Goal: Task Accomplishment & Management: Use online tool/utility

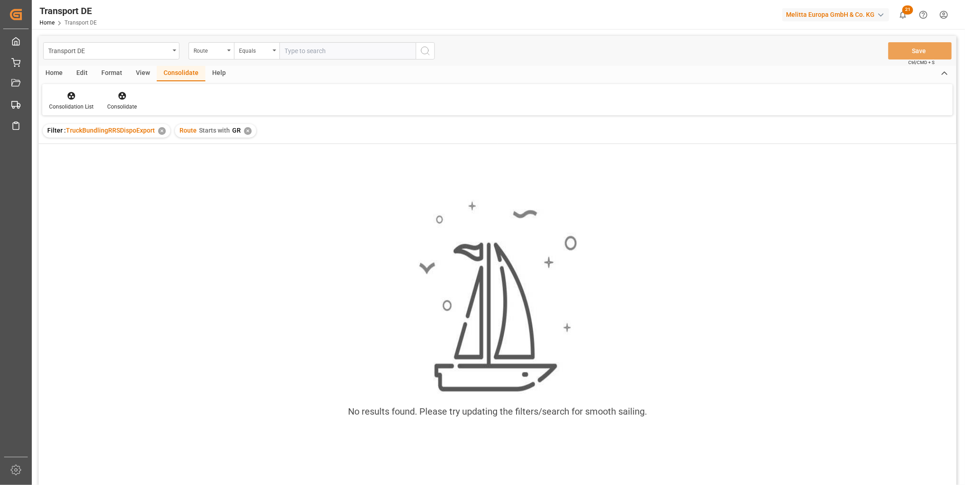
click at [244, 129] on div "✕" at bounding box center [248, 131] width 8 height 8
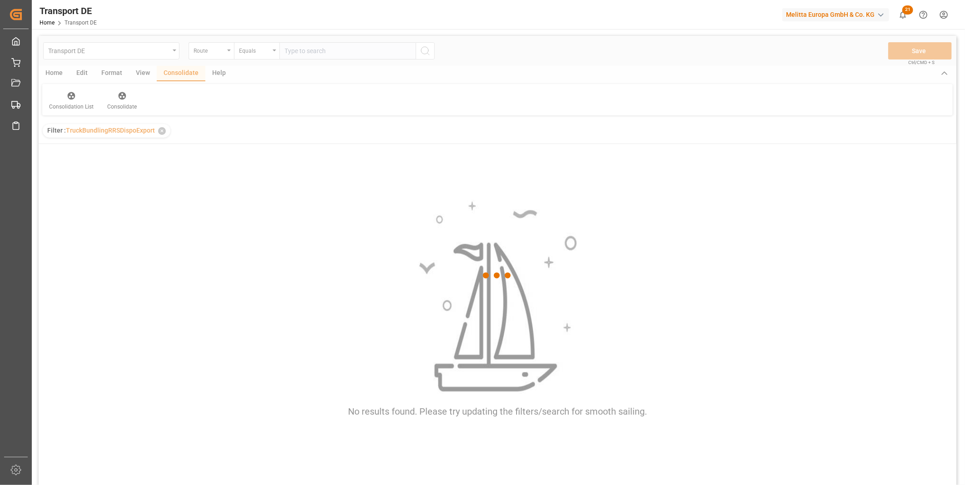
click at [261, 54] on div "Equals" at bounding box center [254, 50] width 31 height 10
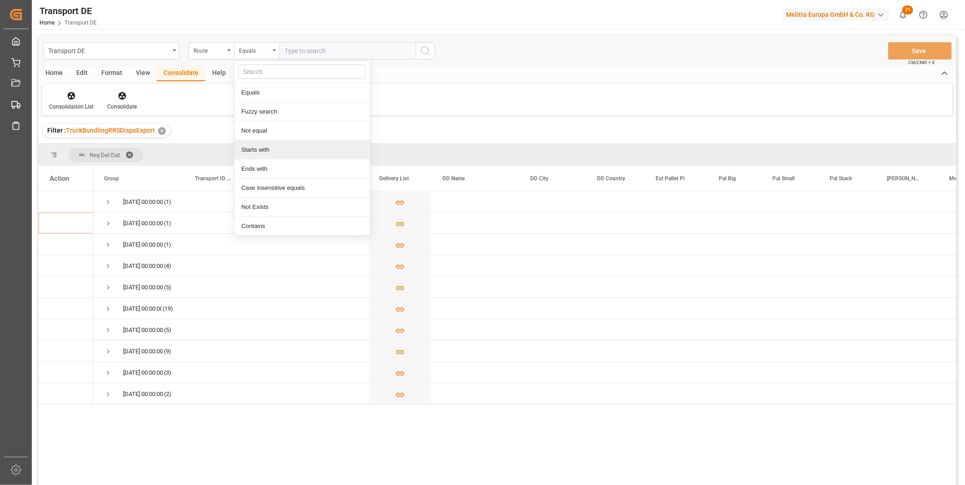
click at [273, 151] on div "Starts with" at bounding box center [301, 149] width 135 height 19
click at [311, 51] on input "text" at bounding box center [347, 50] width 136 height 17
type input "PL"
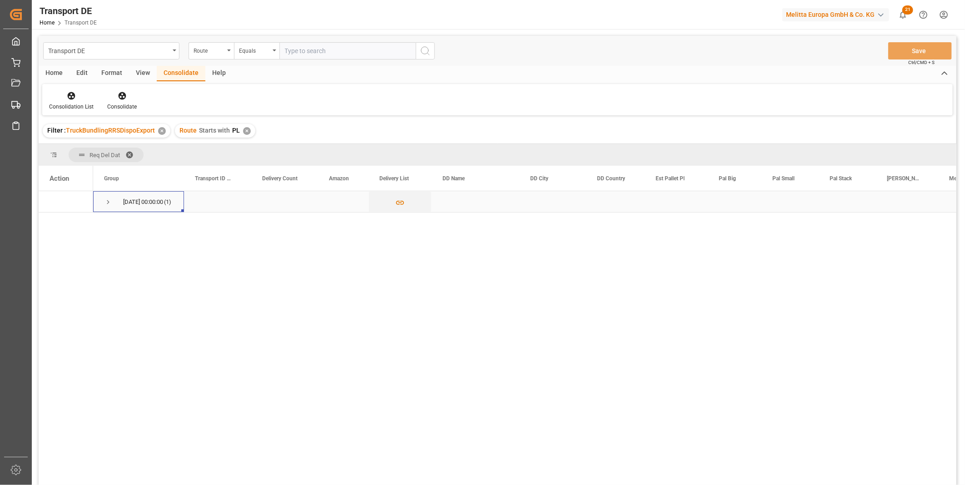
click at [107, 206] on span "Press SPACE to select this row." at bounding box center [108, 202] width 8 height 21
click at [55, 223] on input "Press Space to toggle row selection (unchecked)" at bounding box center [54, 223] width 8 height 8
checkbox input "true"
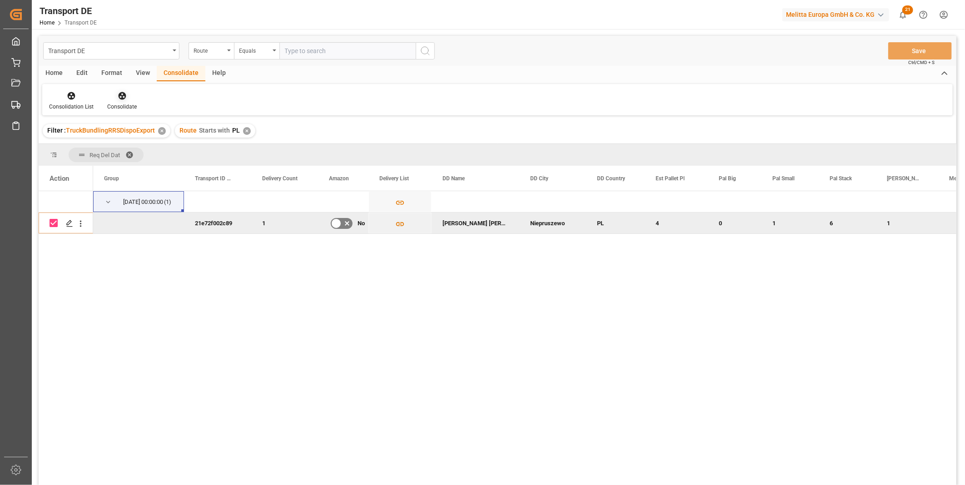
click at [128, 99] on div at bounding box center [122, 96] width 30 height 10
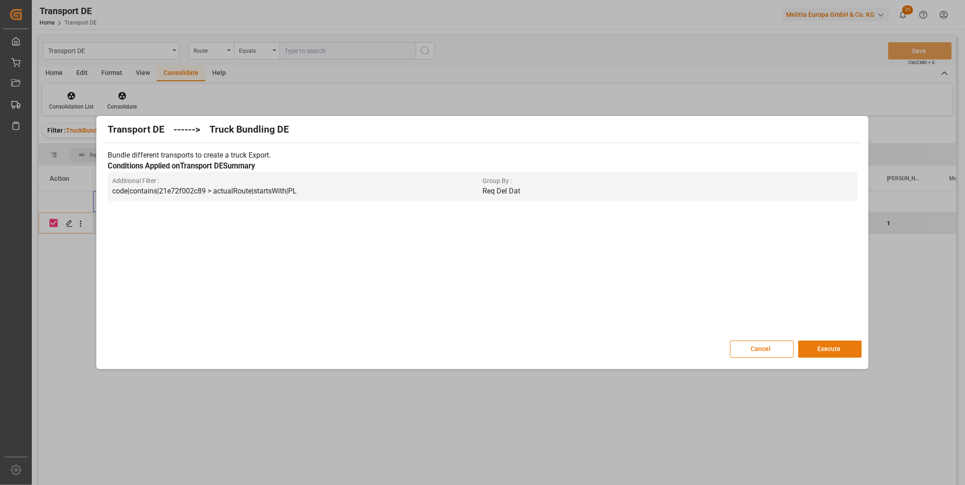
click at [830, 348] on button "Execute" at bounding box center [830, 349] width 64 height 17
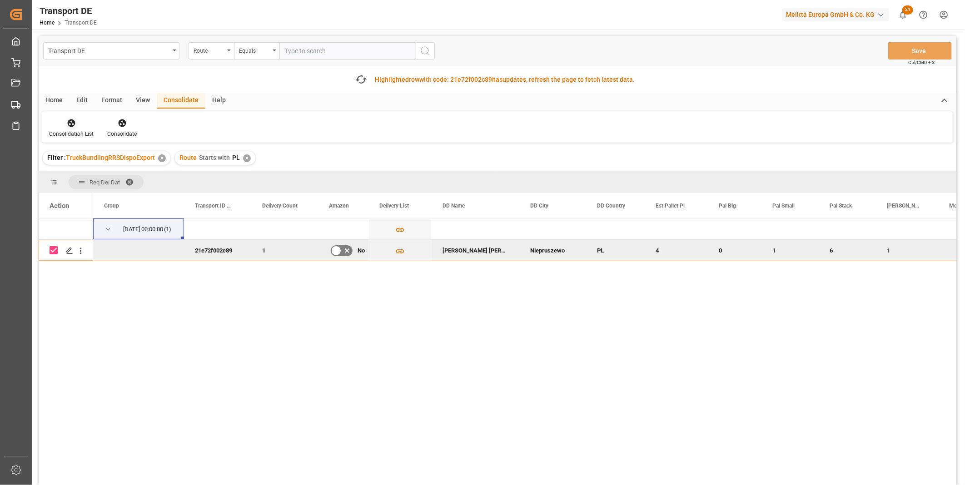
click at [78, 119] on div at bounding box center [71, 123] width 45 height 10
click at [97, 191] on div "Transport DE Route Equals Save Ctrl/CMD + S Fetch latest updates Highlighted ro…" at bounding box center [497, 286] width 917 height 500
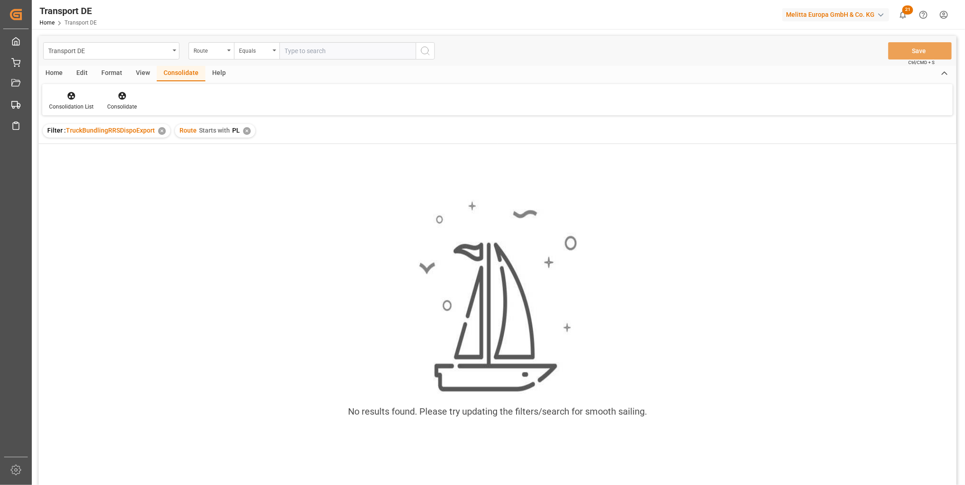
click at [244, 132] on div "✕" at bounding box center [247, 131] width 8 height 8
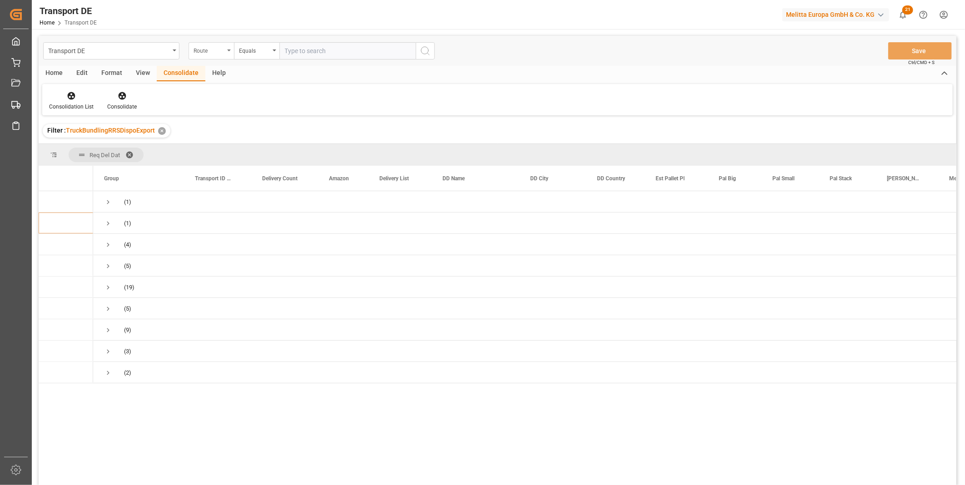
click at [205, 55] on div "Route" at bounding box center [210, 50] width 45 height 17
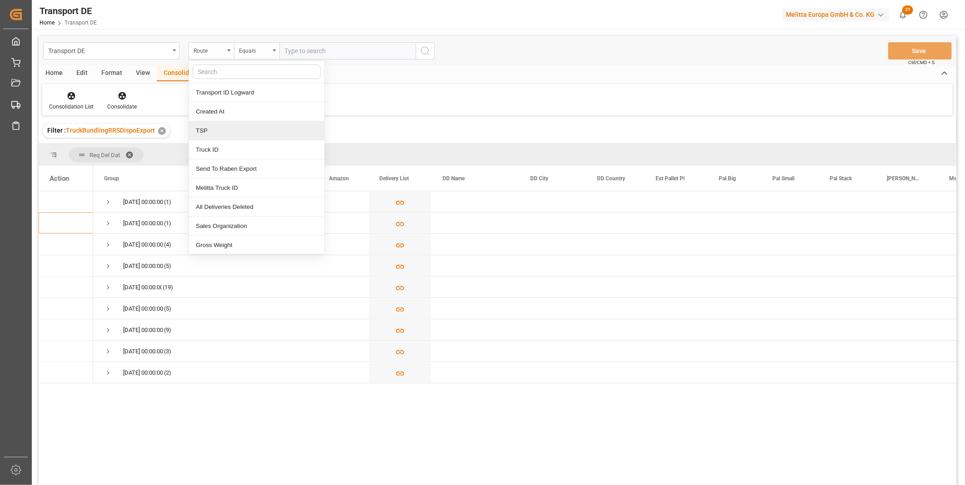
click at [214, 131] on div "TSP" at bounding box center [256, 130] width 135 height 19
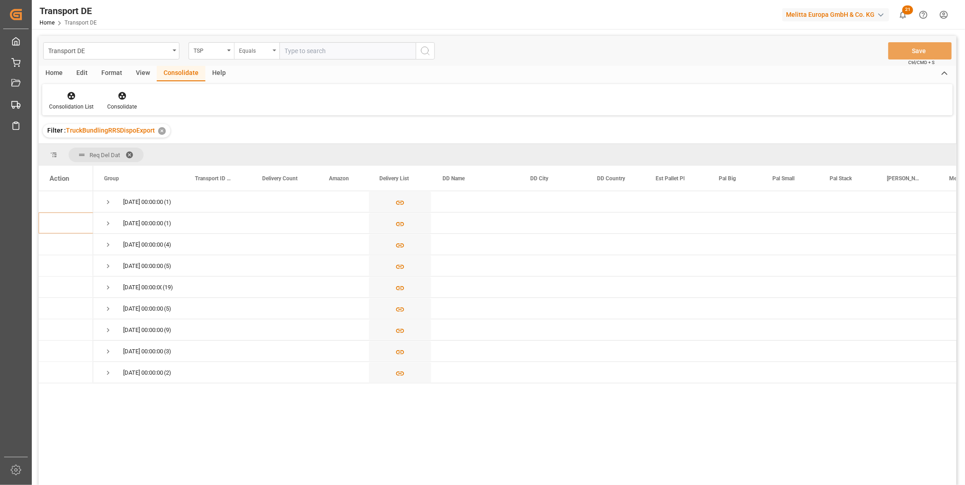
click at [257, 51] on div "Equals" at bounding box center [254, 50] width 31 height 10
click at [267, 143] on div "Starts with" at bounding box center [301, 149] width 135 height 19
type input "Van R"
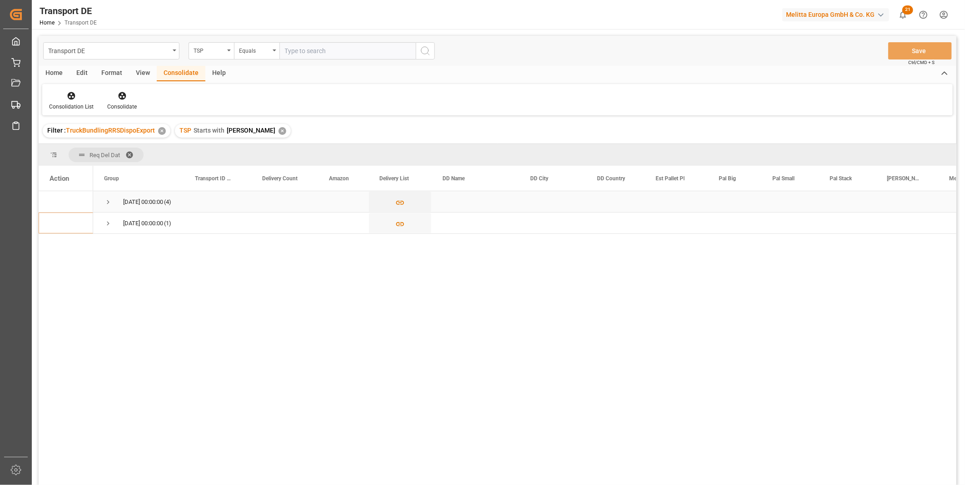
click at [113, 206] on span "08.10.2025 00:00:00 (4)" at bounding box center [138, 202] width 69 height 20
click at [108, 202] on span "Press SPACE to select this row." at bounding box center [108, 202] width 8 height 8
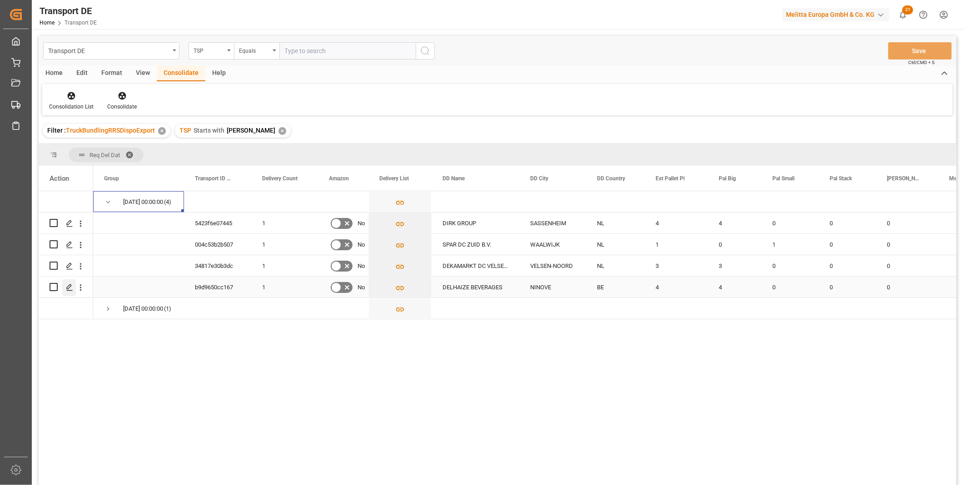
click at [71, 287] on icon "Press SPACE to select this row." at bounding box center [69, 287] width 7 height 7
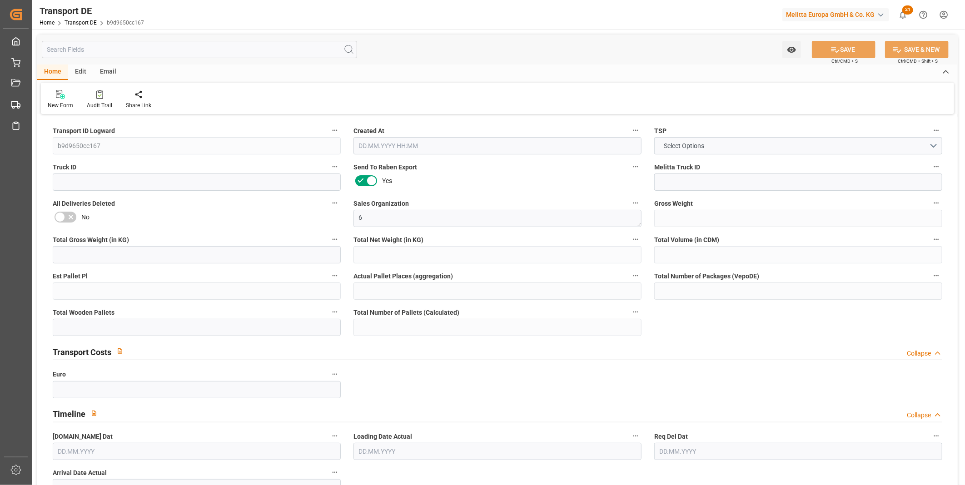
type input "1188"
type input "1084.032"
type input "855.36"
type input "6572.16"
type input "4"
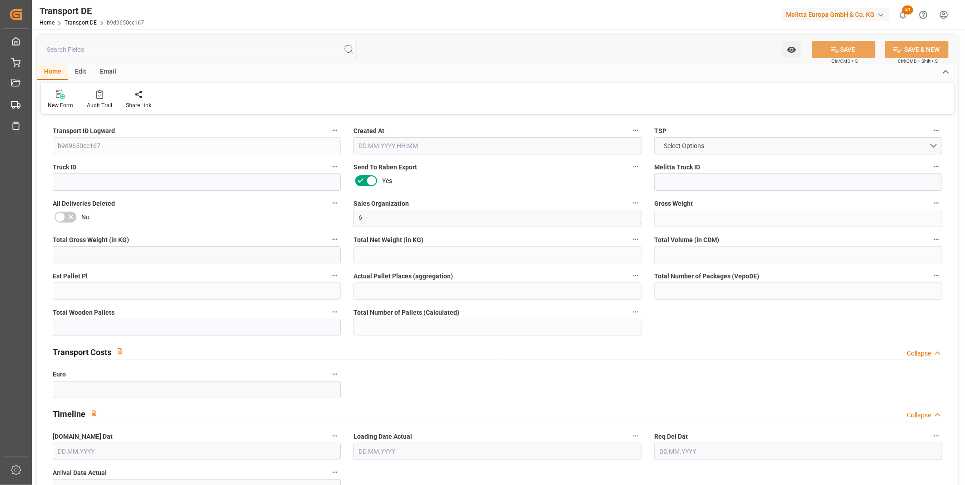
type input "0"
type input "4"
type input "0"
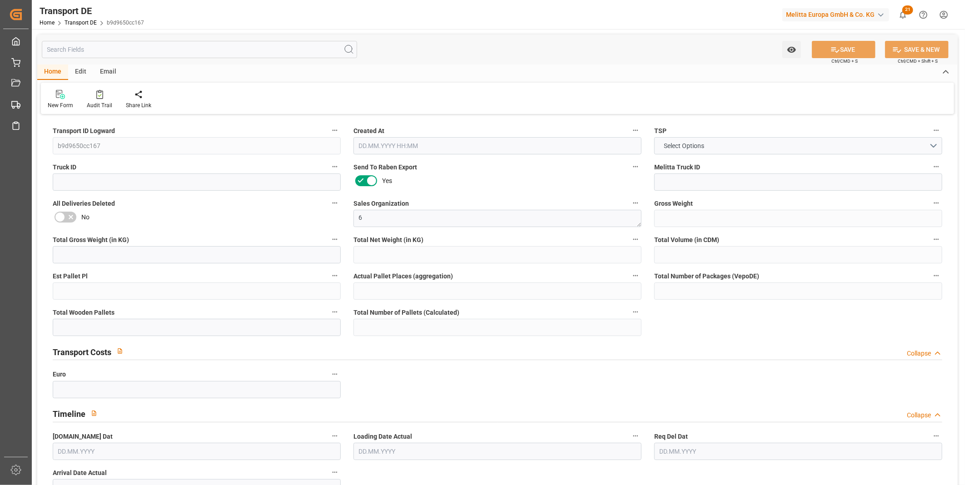
type input "94"
type input "0"
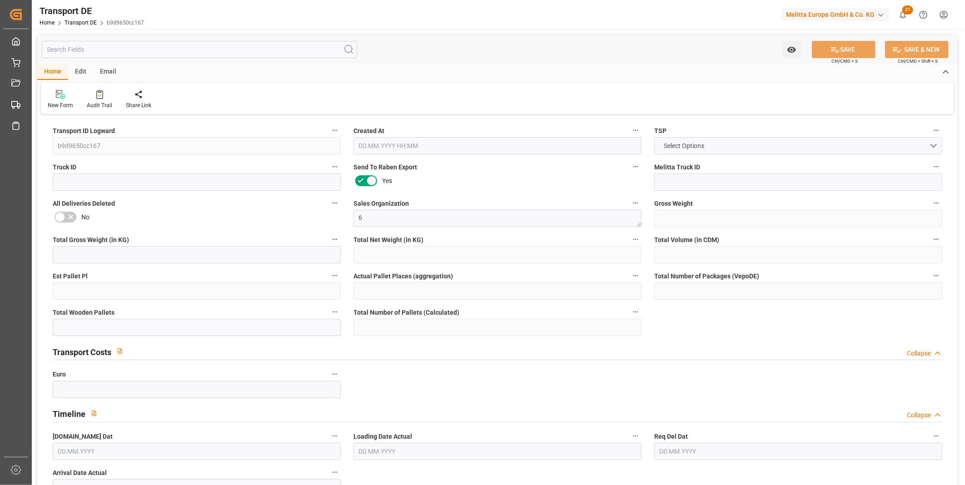
type input "0"
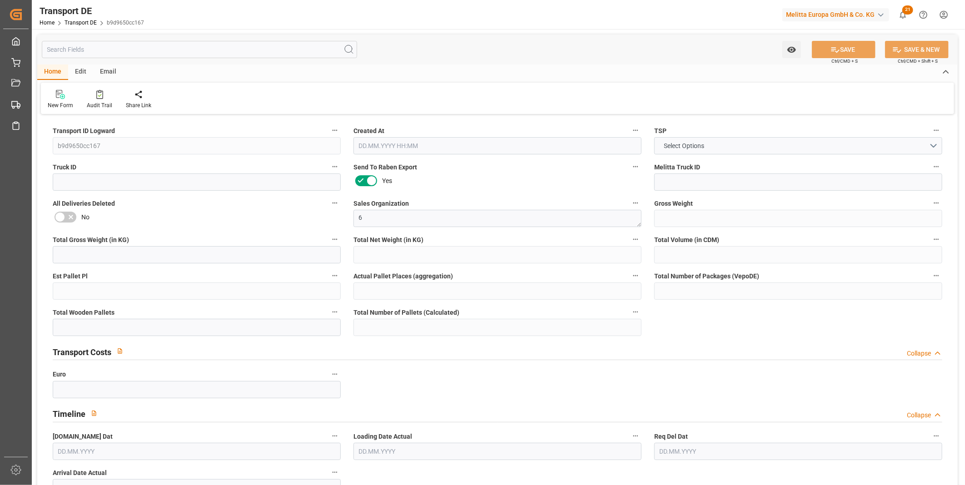
type input "0"
type input "4"
type input "0"
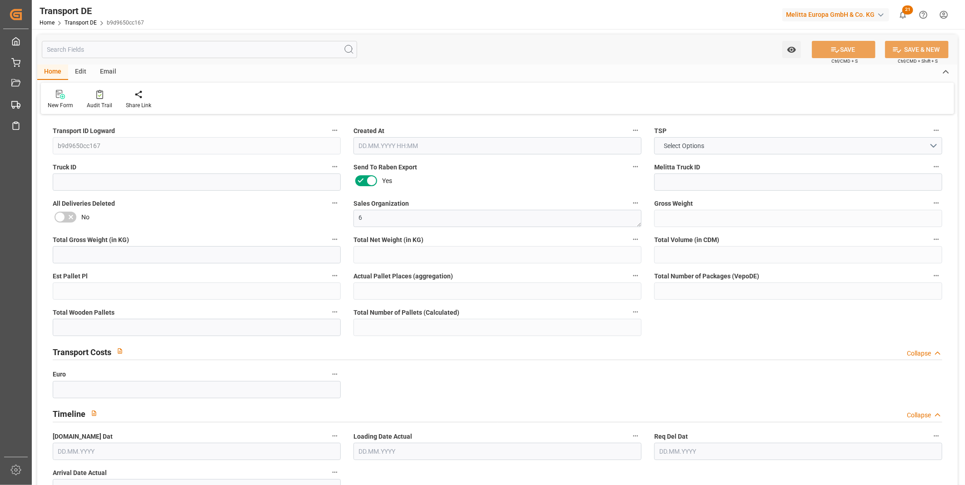
type input "0"
type input "1"
type input "0"
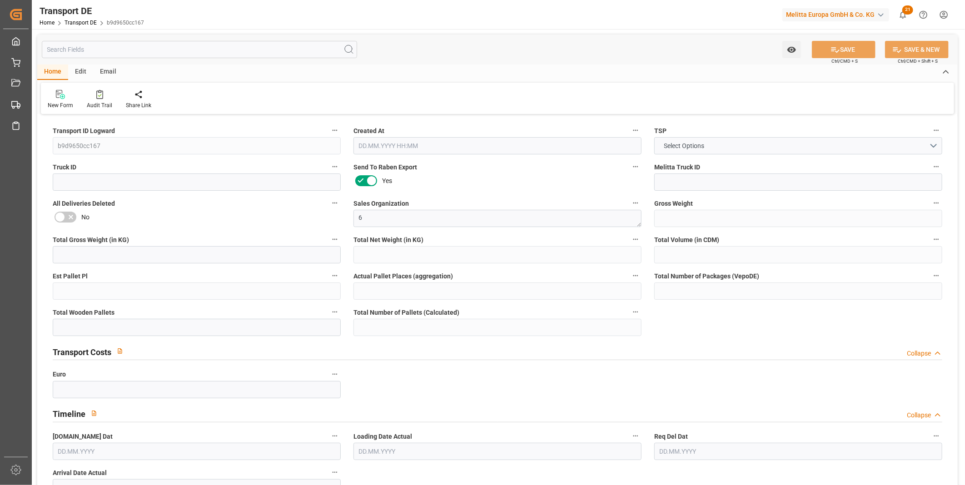
type input "0"
type input "288"
type input "211.6202"
type input "208.5812"
type input "01.10.2025 09:48"
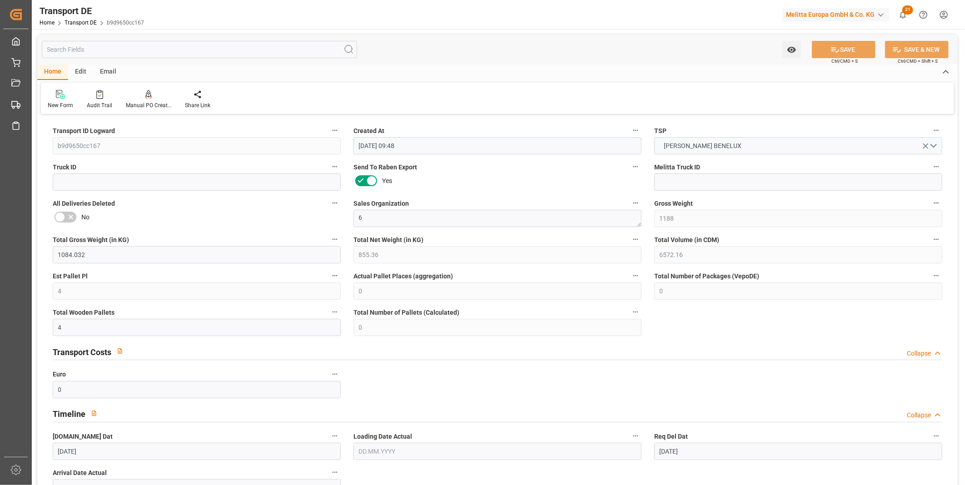
type input "02.10.2025"
type input "08.10.2025"
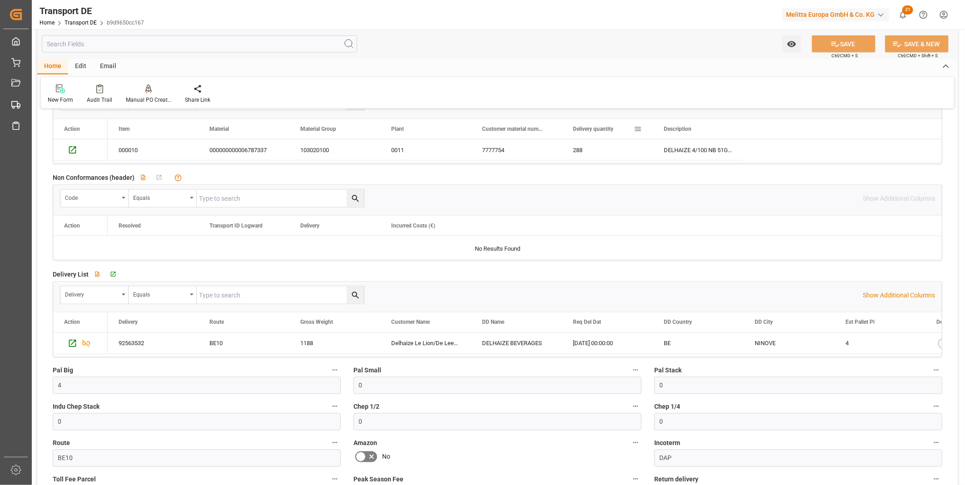
scroll to position [908, 0]
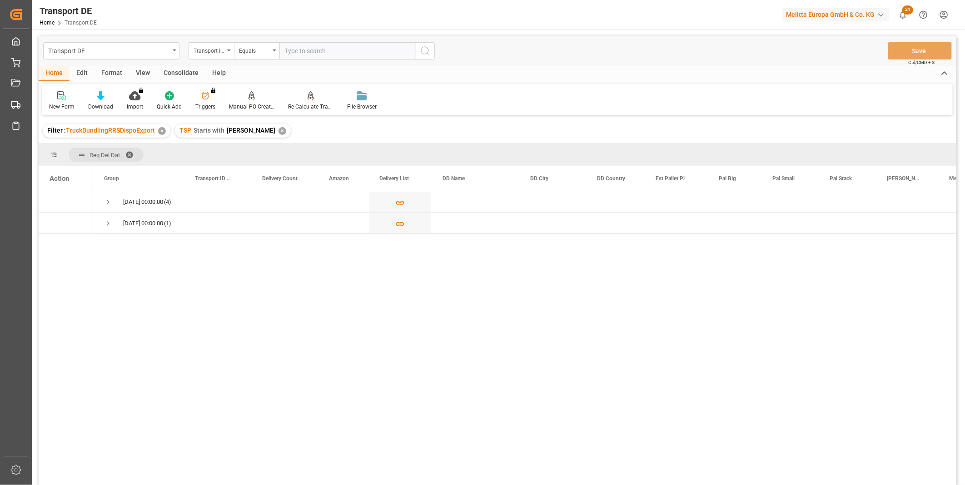
click at [186, 67] on div "Consolidate" at bounding box center [181, 73] width 49 height 15
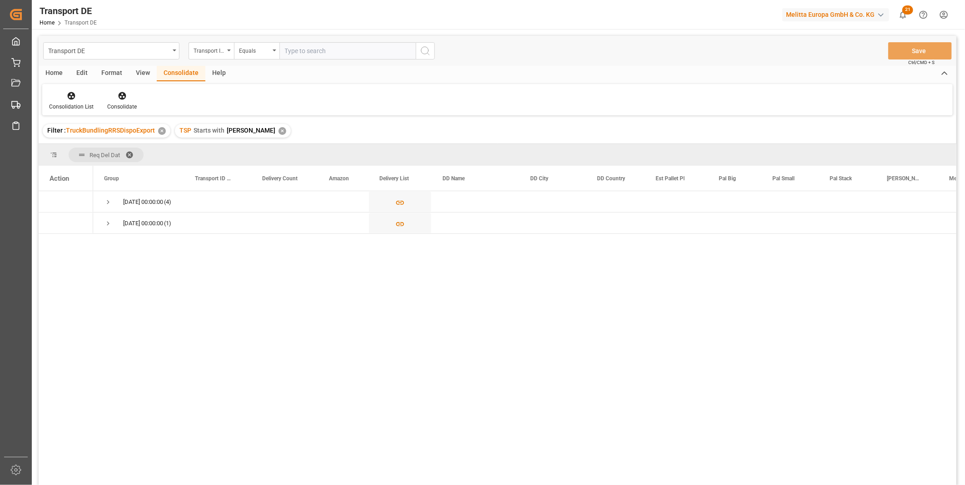
click at [62, 88] on div "Consolidation List Consolidate" at bounding box center [497, 99] width 910 height 31
click at [68, 95] on icon at bounding box center [72, 96] width 8 height 8
click at [109, 160] on div "Transport DE Transport ID Logward Equals Save Ctrl/CMD + S Home Edit Format Vie…" at bounding box center [497, 272] width 917 height 473
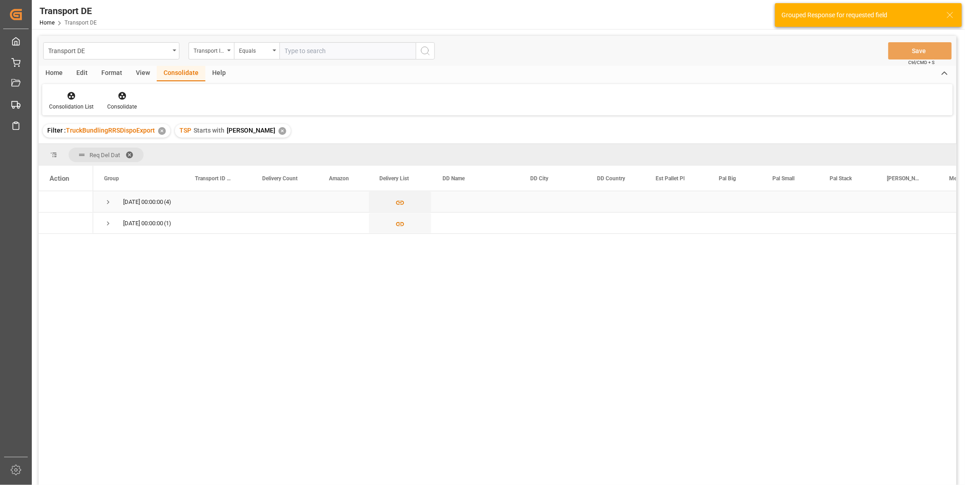
click at [107, 202] on span "Press SPACE to select this row." at bounding box center [108, 202] width 8 height 8
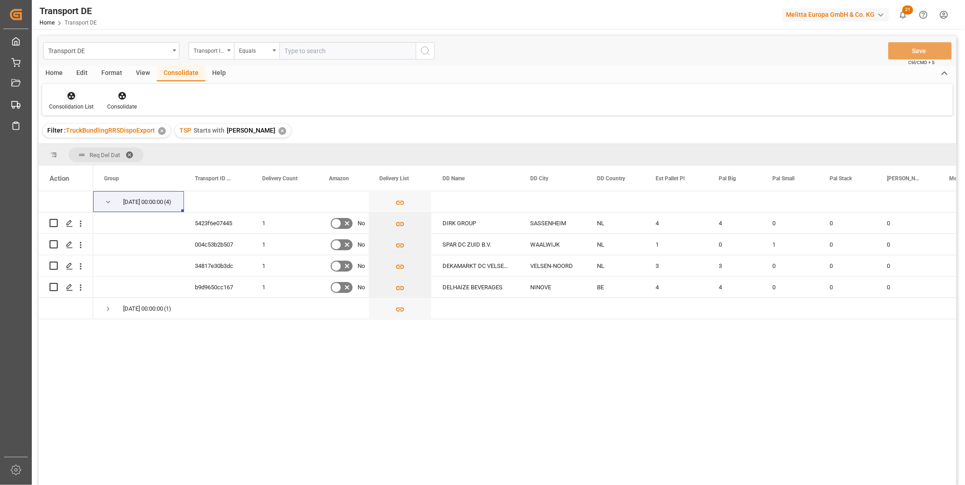
click at [69, 97] on icon at bounding box center [71, 95] width 9 height 9
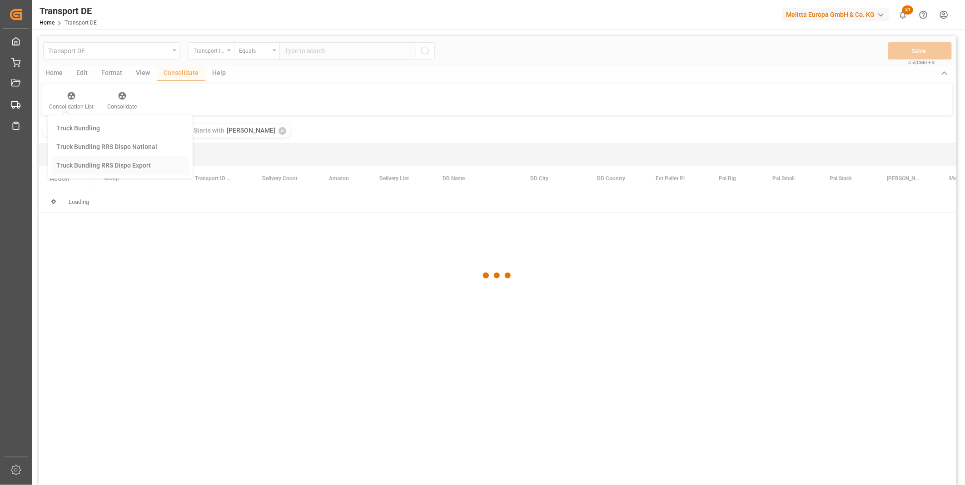
click at [123, 171] on div "Transport DE Transport ID Logward Equals Save Ctrl/CMD + S Home Edit Format Vie…" at bounding box center [497, 272] width 917 height 473
